Goal: Complete application form: Complete application form

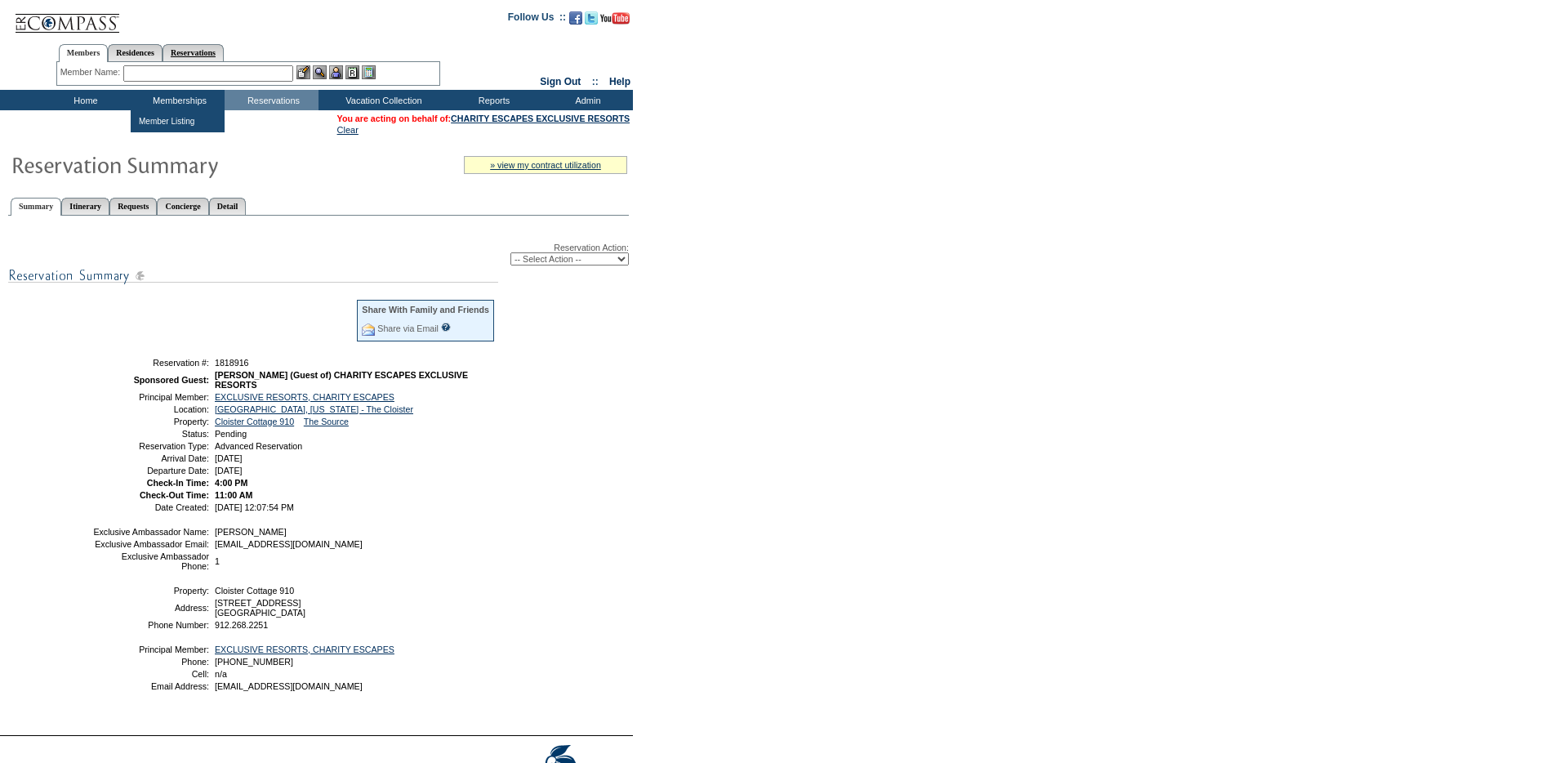
click at [203, 46] on link "Reservations" at bounding box center [193, 52] width 61 height 17
click at [189, 73] on input "text" at bounding box center [155, 73] width 72 height 17
paste input "1806605"
type input "1806605"
click at [209, 73] on img at bounding box center [202, 72] width 14 height 14
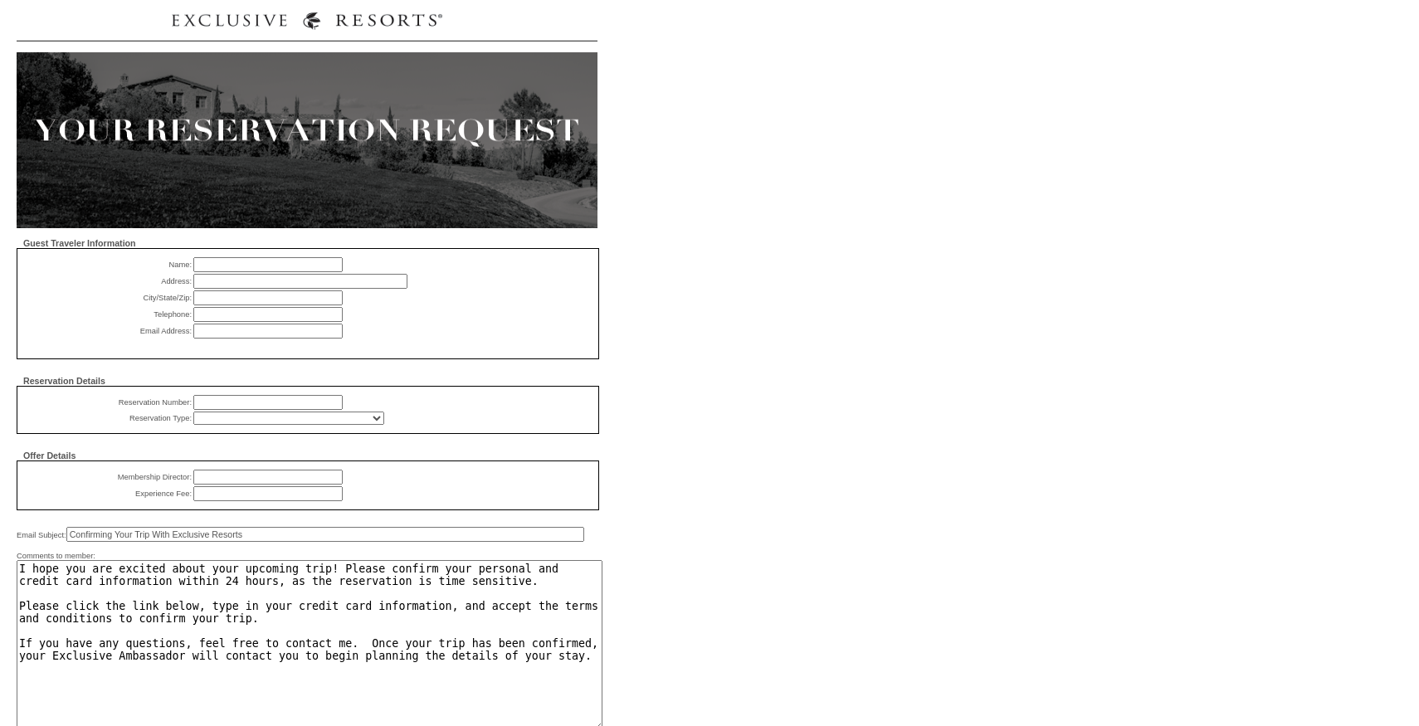
click at [266, 261] on input "text" at bounding box center [267, 264] width 149 height 15
click at [518, 322] on td "Please enter guest telephone number" at bounding box center [355, 314] width 324 height 15
click at [258, 261] on input "text" at bounding box center [267, 264] width 149 height 15
type input "[PERSON_NAME]"
click at [242, 298] on input "text" at bounding box center [267, 297] width 149 height 15
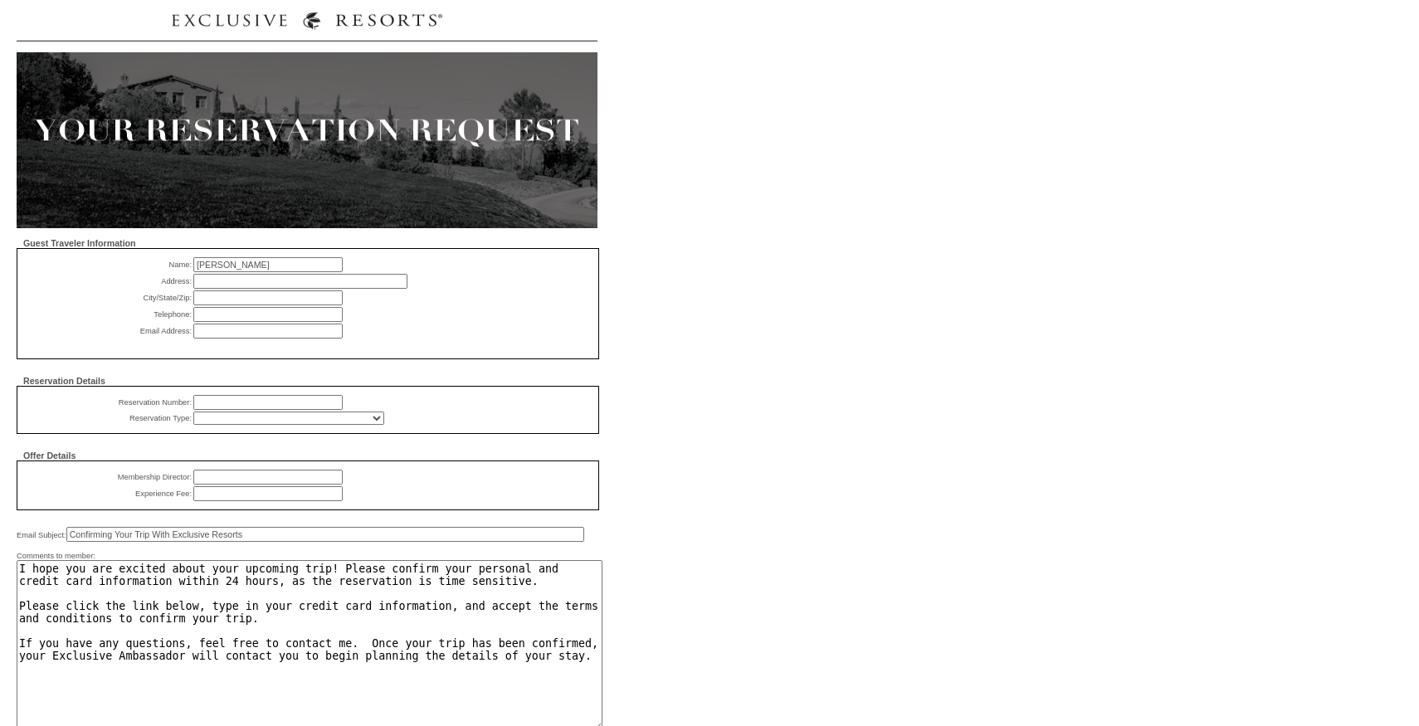
click at [248, 480] on input "text" at bounding box center [267, 477] width 149 height 15
type input "Sam Applehans"
click at [254, 495] on input "text" at bounding box center [267, 493] width 149 height 15
type input "0"
click at [368, 494] on td "0 Please enter experience fee" at bounding box center [348, 493] width 310 height 15
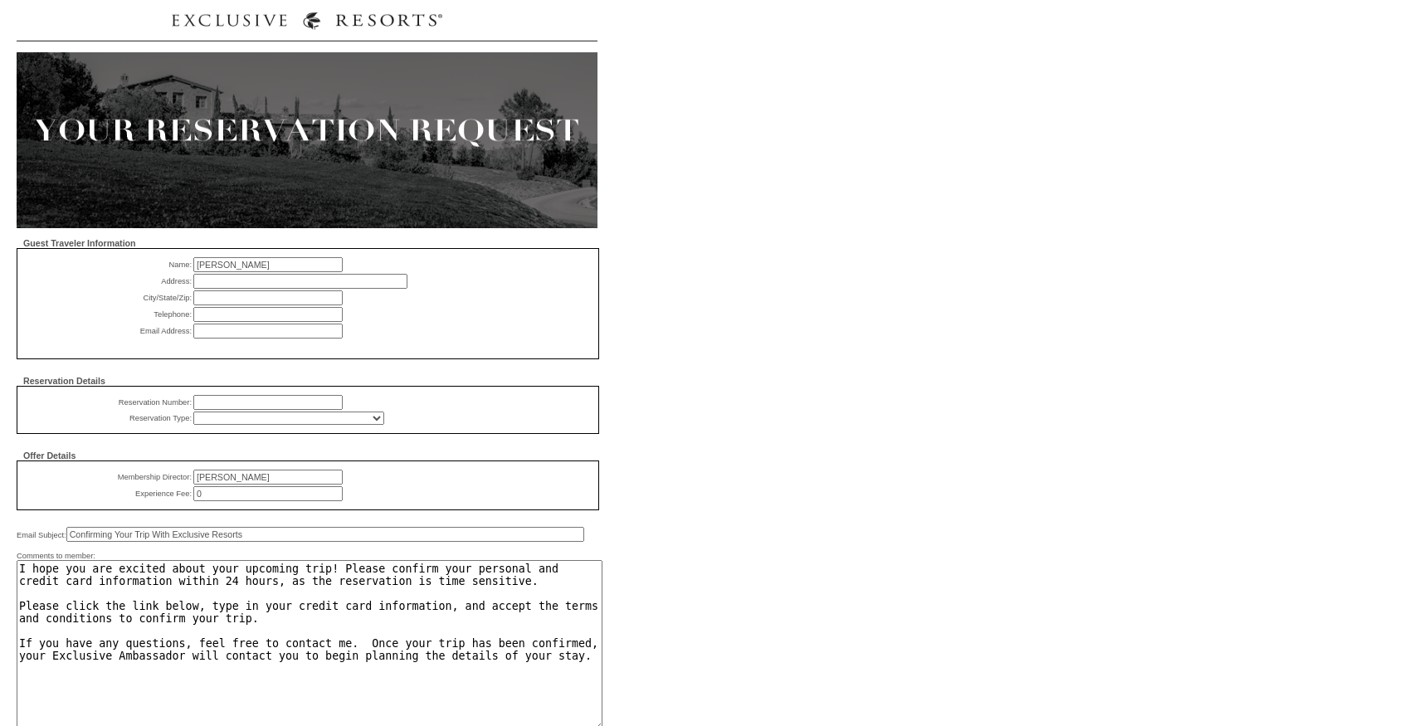
click at [275, 401] on input "text" at bounding box center [267, 402] width 149 height 15
click at [445, 410] on td "Please enter reservationId" at bounding box center [366, 402] width 346 height 15
click at [384, 416] on select "RD (Comp) - All Exec (Comp) - All Charity (Comp) - Member Donated Charity (Comp…" at bounding box center [288, 418] width 191 height 13
